Goal: Book appointment/travel/reservation

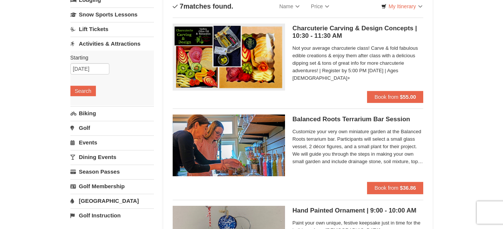
scroll to position [40, 0]
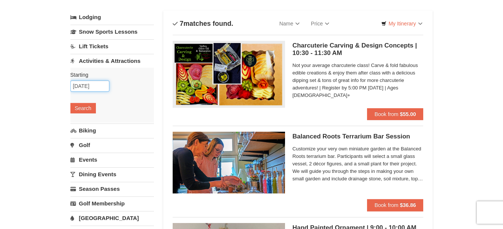
click at [80, 82] on input "[DATE]" at bounding box center [89, 86] width 39 height 11
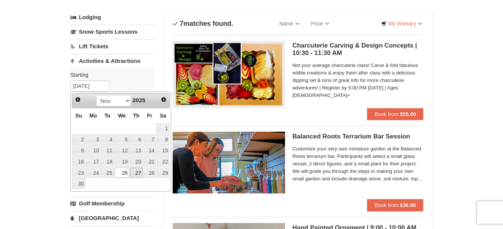
click at [134, 173] on link "27" at bounding box center [136, 173] width 13 height 10
type input "[DATE]"
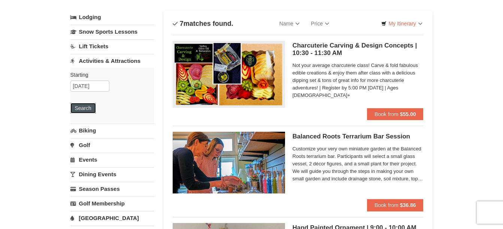
click at [86, 112] on button "Search" at bounding box center [82, 108] width 25 height 10
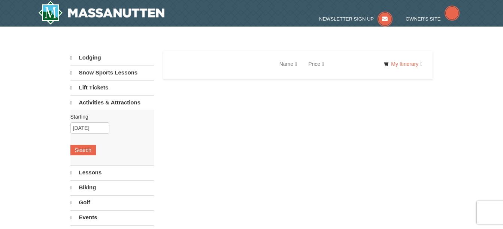
select select "10"
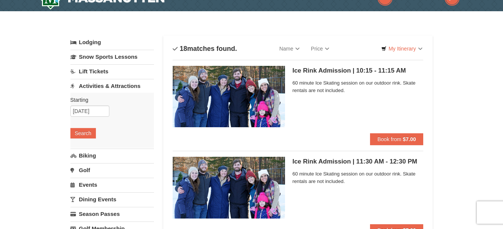
scroll to position [15, 0]
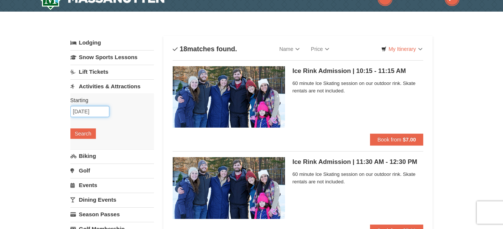
click at [85, 110] on input "[DATE]" at bounding box center [89, 111] width 39 height 11
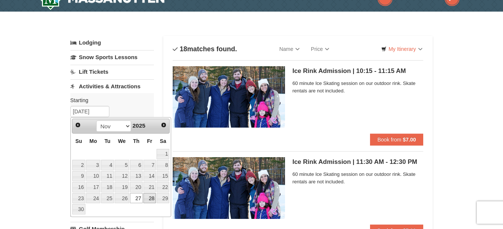
click at [147, 198] on link "28" at bounding box center [149, 198] width 13 height 10
type input "[DATE]"
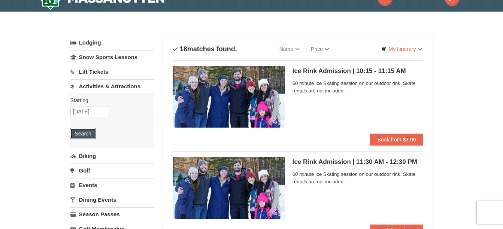
click at [79, 133] on button "Search" at bounding box center [82, 133] width 25 height 10
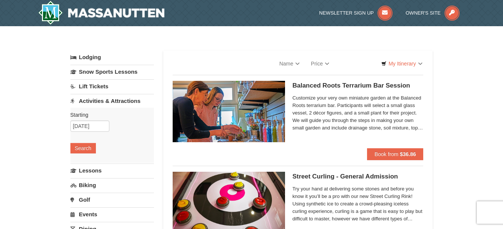
select select "10"
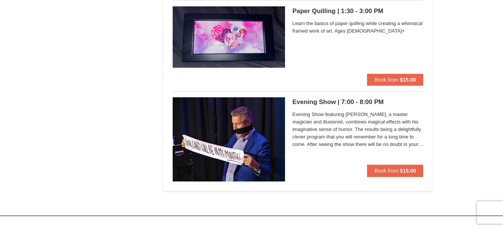
scroll to position [2263, 0]
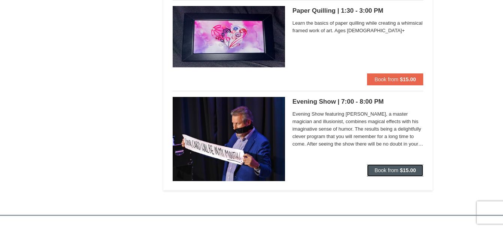
click at [393, 167] on button "Book from $15.00" at bounding box center [395, 170] width 57 height 12
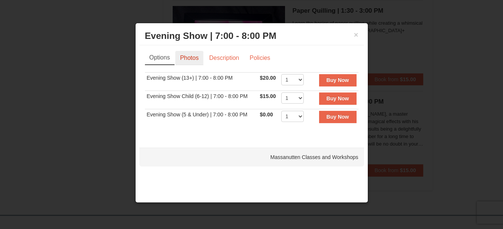
click at [187, 60] on link "Photos" at bounding box center [189, 58] width 28 height 14
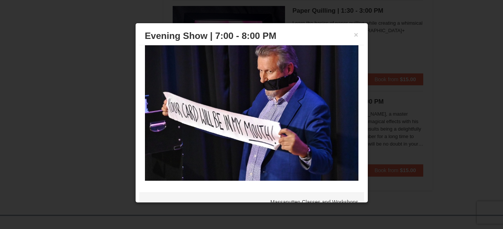
scroll to position [0, 0]
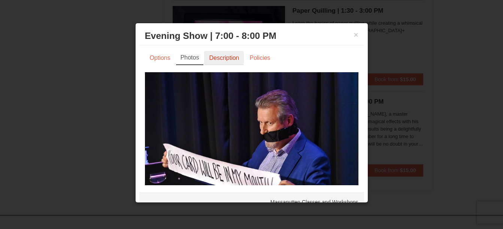
click at [223, 61] on link "Description" at bounding box center [224, 58] width 40 height 14
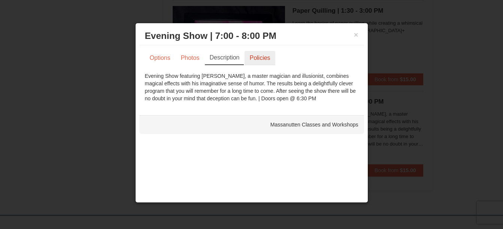
click at [258, 60] on link "Policies" at bounding box center [260, 58] width 30 height 14
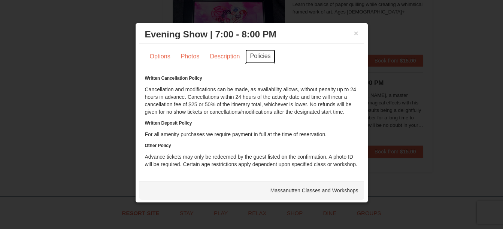
scroll to position [1, 0]
click at [158, 56] on link "Options" at bounding box center [160, 57] width 30 height 14
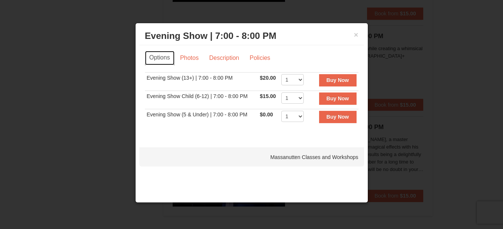
scroll to position [2238, 0]
click at [356, 35] on button "×" at bounding box center [356, 34] width 4 height 7
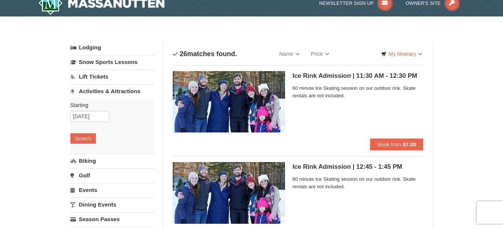
scroll to position [0, 0]
